Goal: Navigation & Orientation: Understand site structure

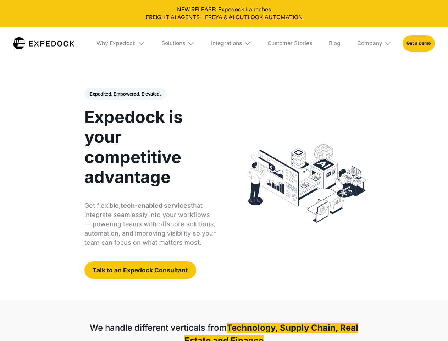
select select
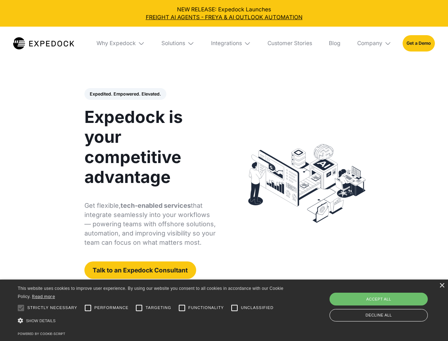
click at [224, 43] on div "Integrations" at bounding box center [226, 43] width 31 height 7
click at [121, 43] on div "Why Expedock" at bounding box center [110, 43] width 39 height 7
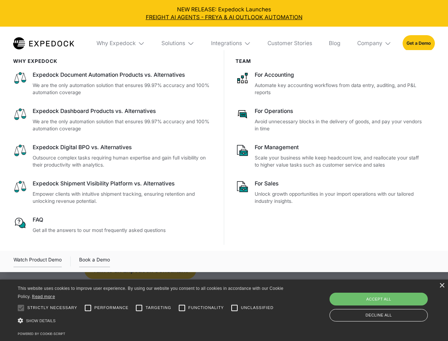
click at [179, 43] on div "Solutions" at bounding box center [174, 43] width 24 height 7
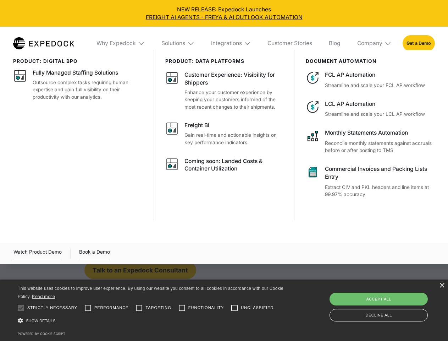
click at [232, 43] on div "Integrations" at bounding box center [226, 43] width 31 height 7
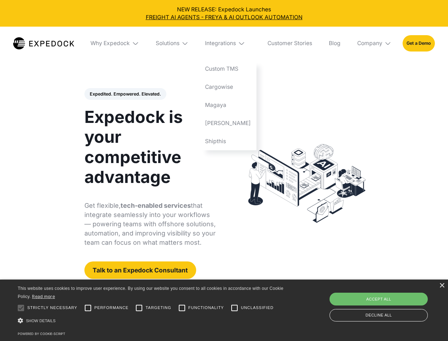
click at [375, 43] on div "Company" at bounding box center [370, 43] width 25 height 7
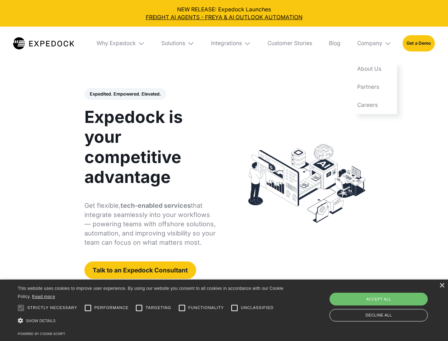
click at [125, 94] on div "Expedited. Empowered. Elevated. Automate Freight Document Extraction at 99.97% …" at bounding box center [151, 183] width 132 height 191
click at [21, 308] on div at bounding box center [21, 308] width 14 height 14
click at [88, 308] on input "Performance" at bounding box center [88, 308] width 14 height 14
checkbox input "true"
click at [139, 308] on input "Targeting" at bounding box center [139, 308] width 14 height 14
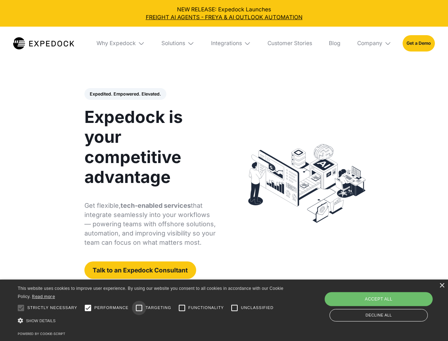
checkbox input "true"
click at [182, 308] on input "Functionality" at bounding box center [182, 308] width 14 height 14
checkbox input "true"
